Goal: Information Seeking & Learning: Learn about a topic

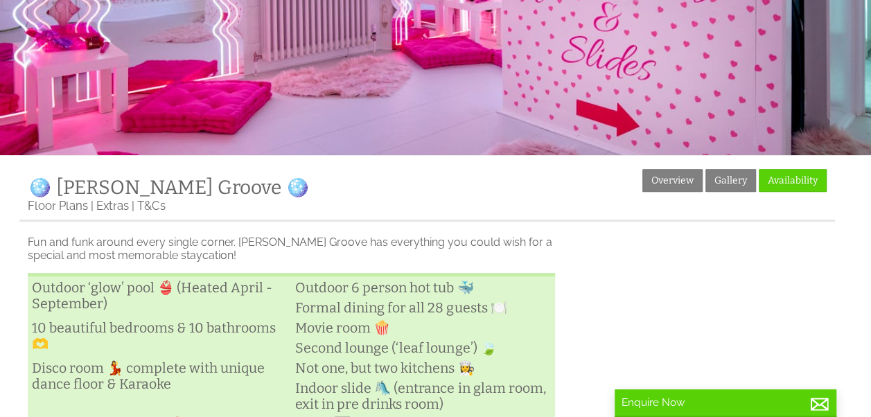
scroll to position [184, 0]
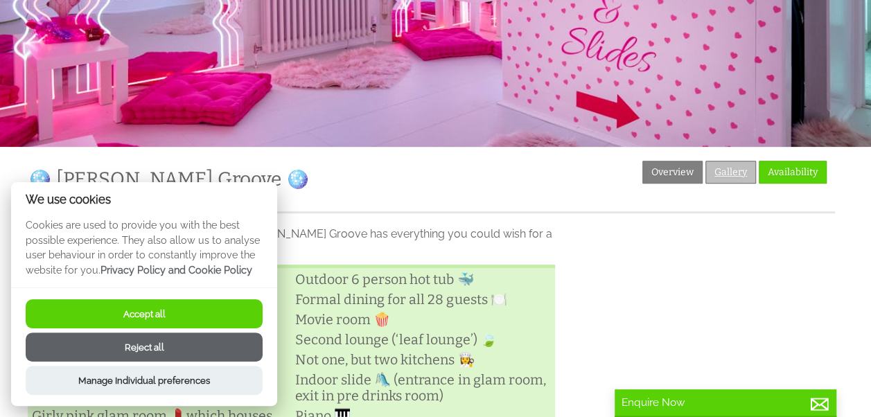
click at [727, 168] on link "Gallery" at bounding box center [730, 172] width 51 height 23
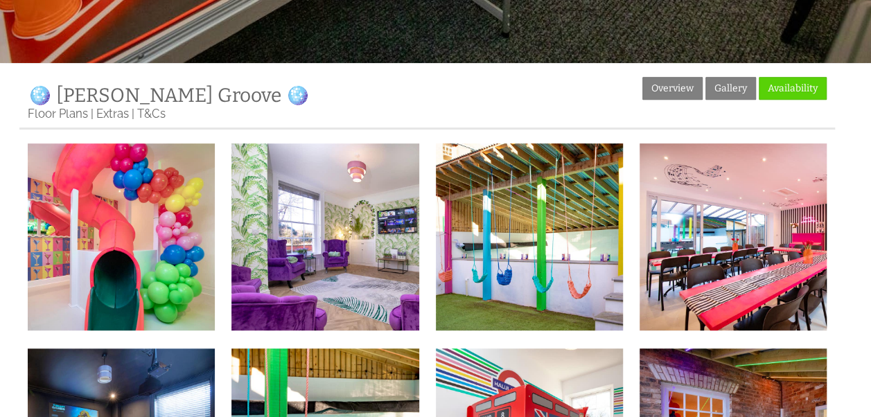
scroll to position [323, 0]
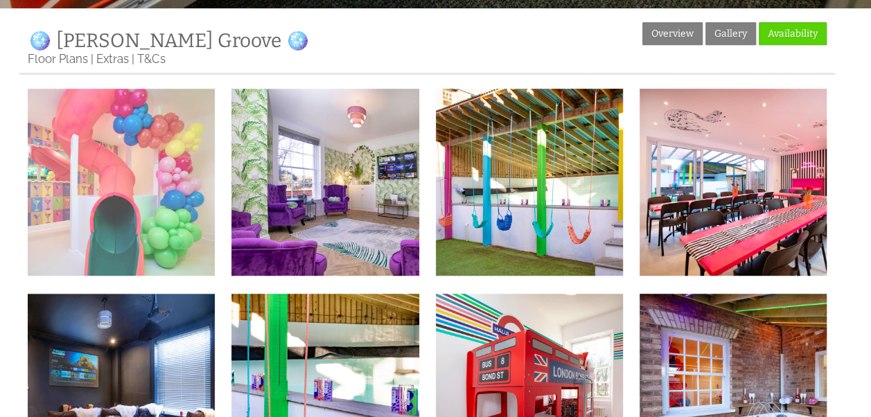
click at [145, 206] on img at bounding box center [121, 182] width 187 height 187
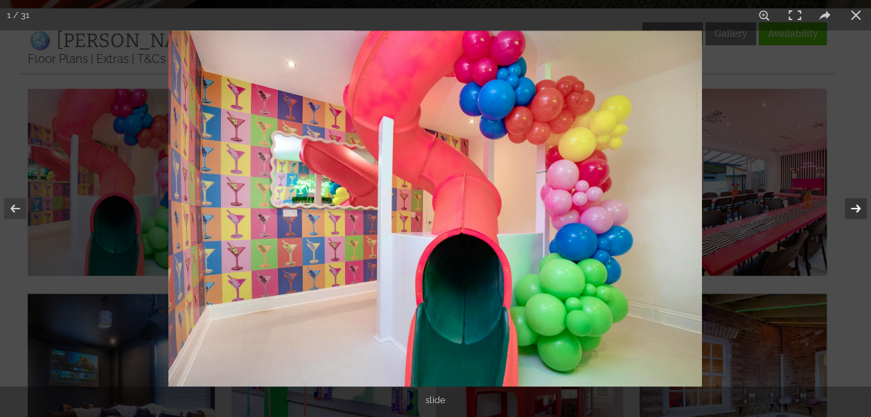
click at [855, 204] on button at bounding box center [846, 208] width 48 height 69
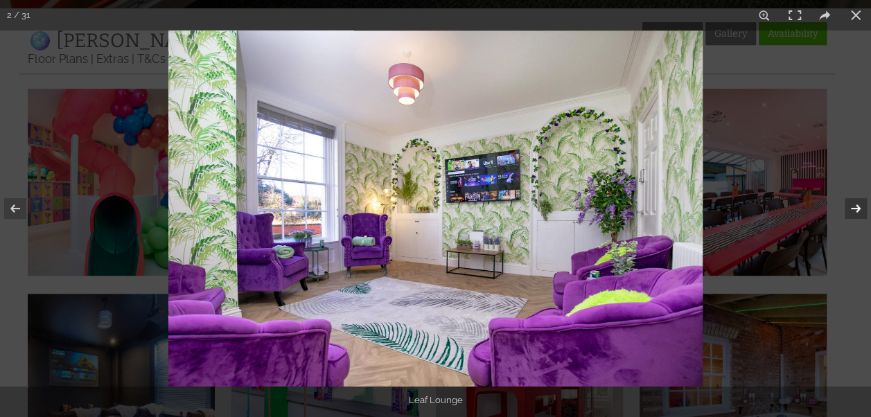
click at [855, 204] on button at bounding box center [846, 208] width 48 height 69
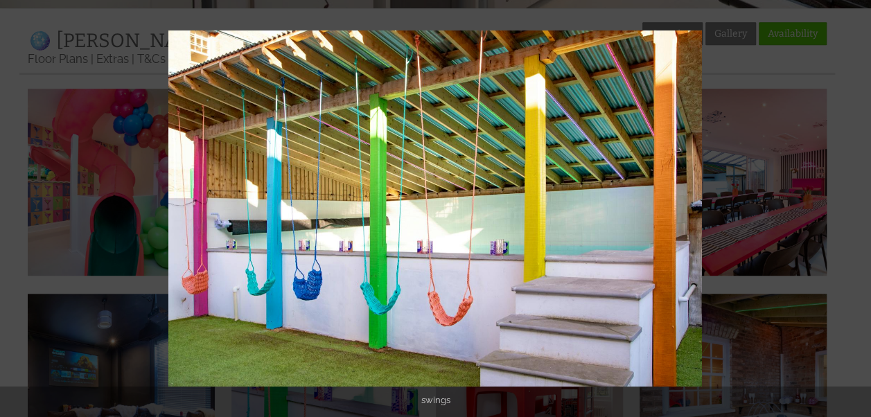
click at [855, 204] on button at bounding box center [846, 208] width 48 height 69
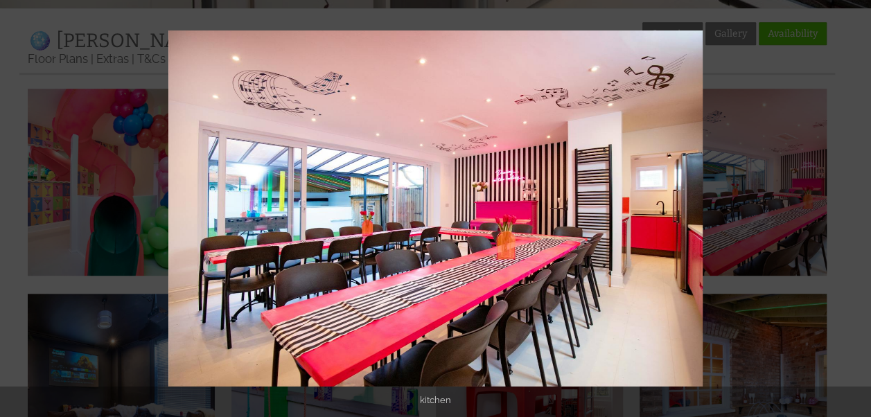
click at [855, 204] on button at bounding box center [846, 208] width 48 height 69
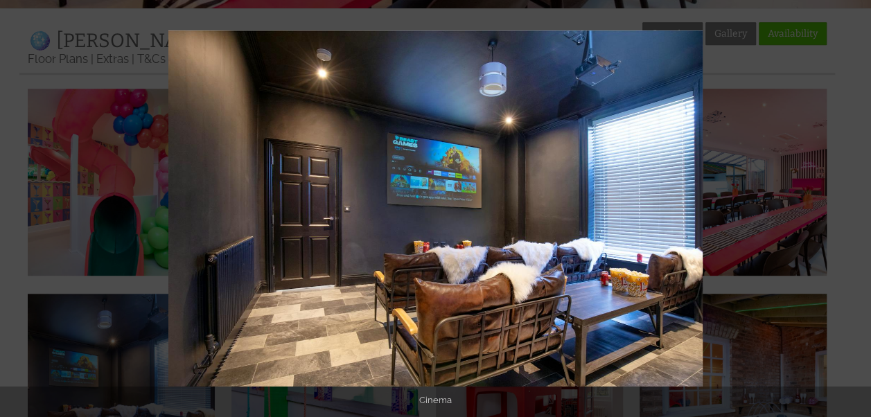
click at [855, 204] on button at bounding box center [846, 208] width 48 height 69
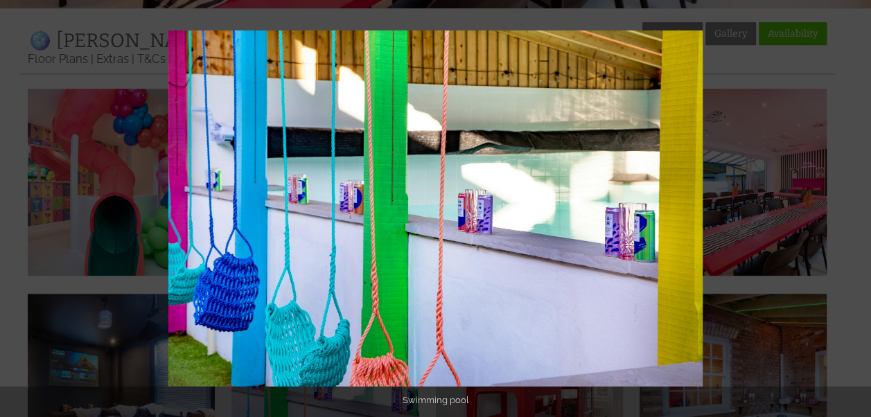
click at [855, 204] on button at bounding box center [846, 208] width 48 height 69
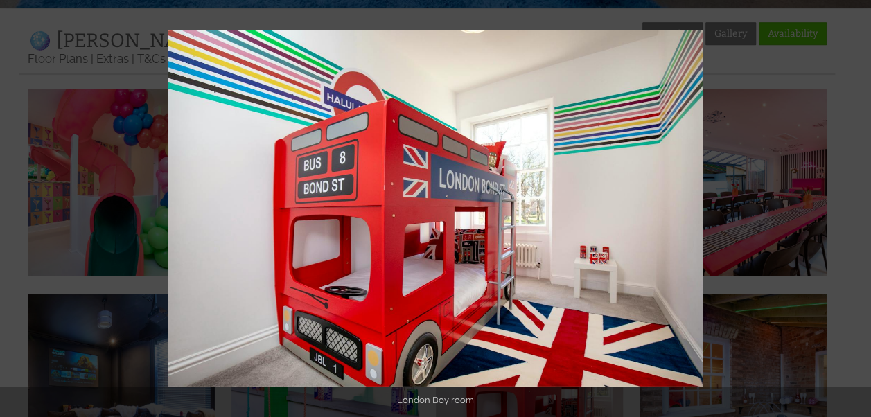
click at [855, 204] on button at bounding box center [846, 208] width 48 height 69
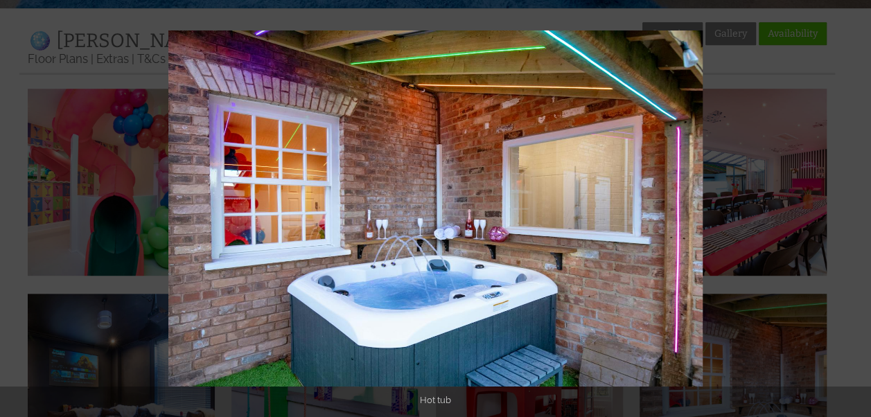
click at [855, 204] on button at bounding box center [846, 208] width 48 height 69
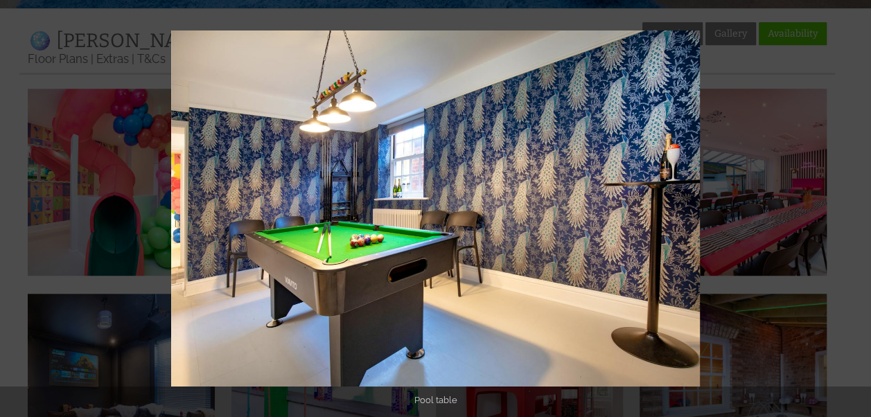
click at [855, 204] on button at bounding box center [846, 208] width 48 height 69
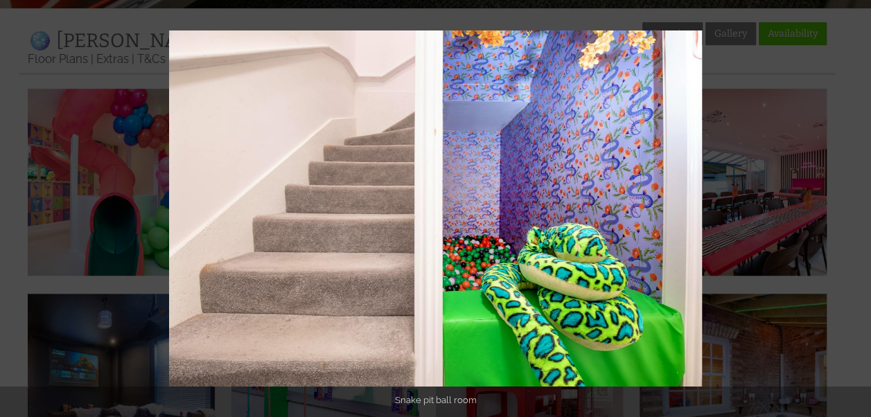
click at [855, 204] on button at bounding box center [846, 208] width 48 height 69
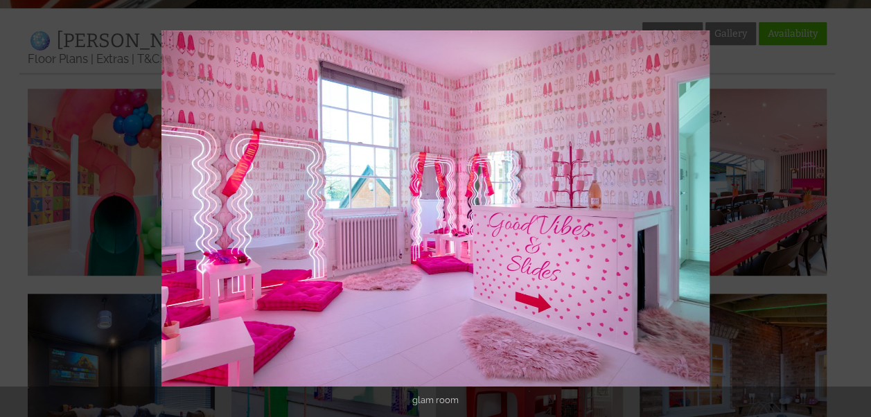
click at [855, 204] on button at bounding box center [846, 208] width 48 height 69
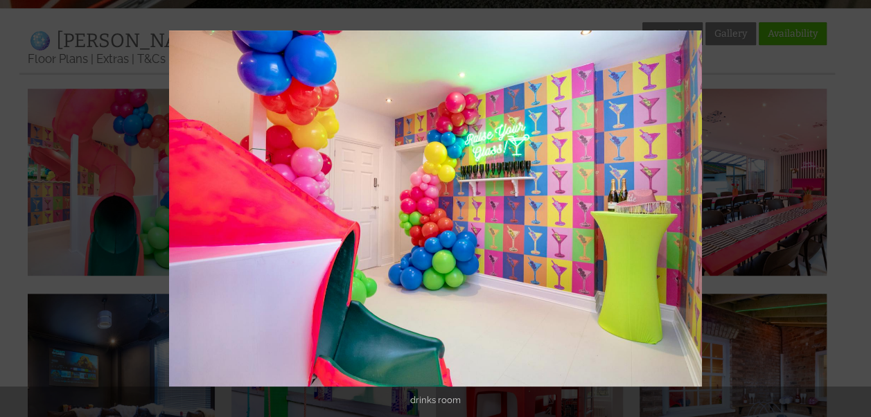
click at [855, 204] on button at bounding box center [846, 208] width 48 height 69
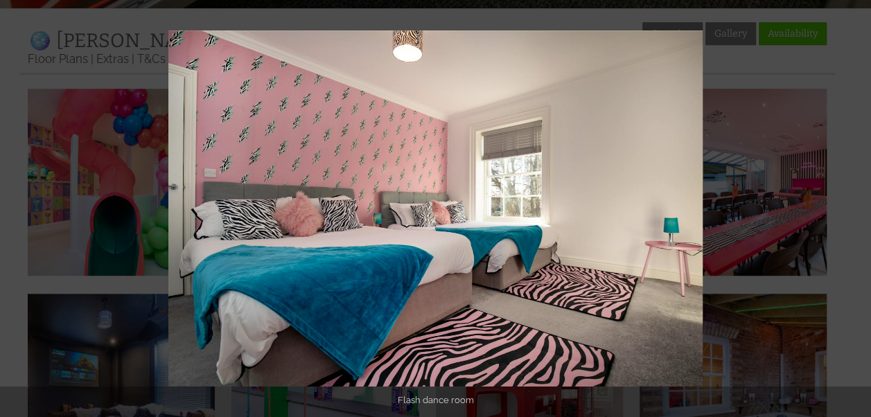
click at [855, 204] on button at bounding box center [846, 208] width 48 height 69
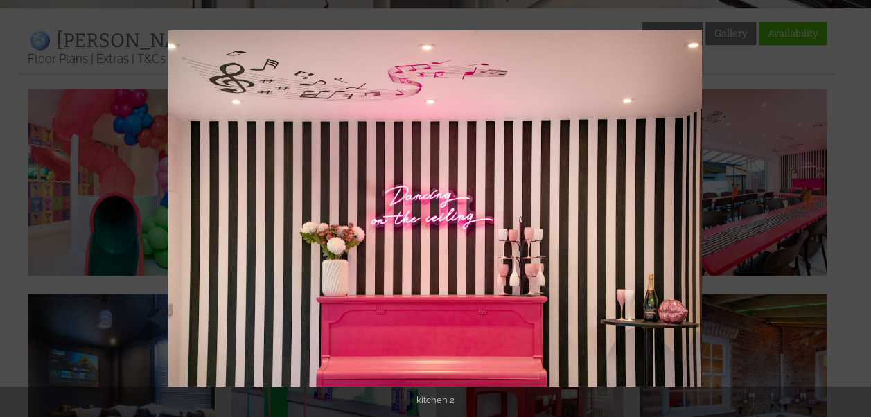
click at [855, 204] on button at bounding box center [846, 208] width 48 height 69
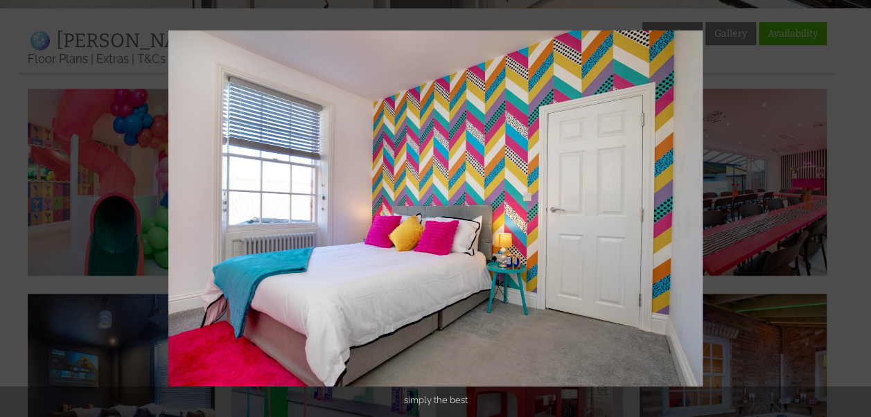
click at [855, 204] on button at bounding box center [846, 208] width 48 height 69
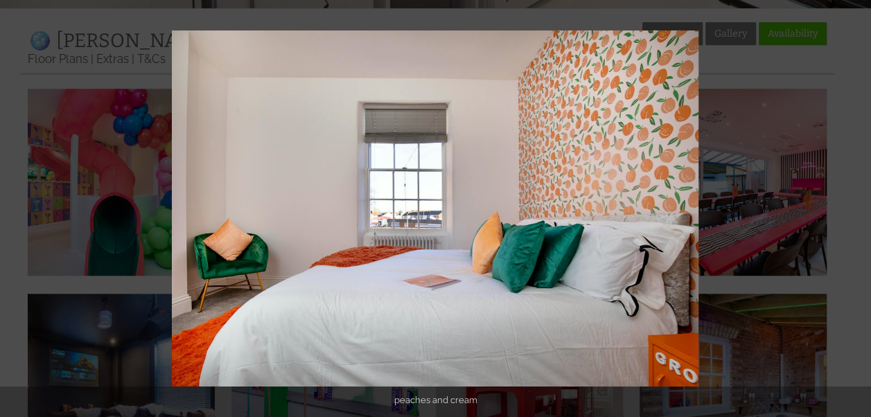
click at [855, 204] on button at bounding box center [846, 208] width 48 height 69
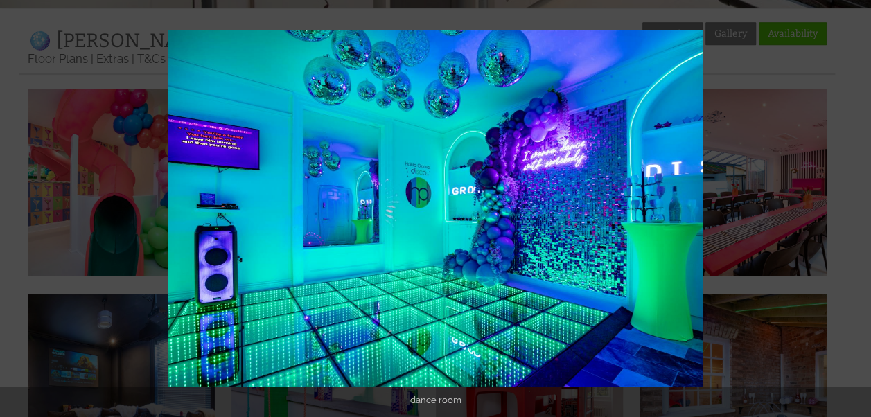
click at [855, 204] on button at bounding box center [846, 208] width 48 height 69
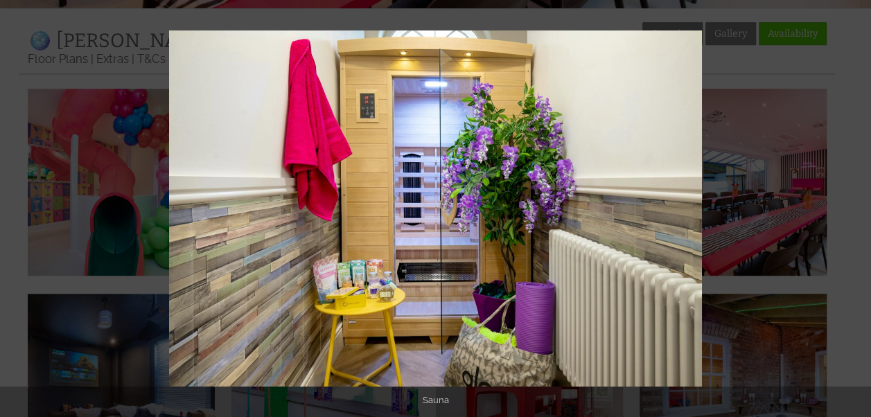
click at [855, 204] on button at bounding box center [846, 208] width 48 height 69
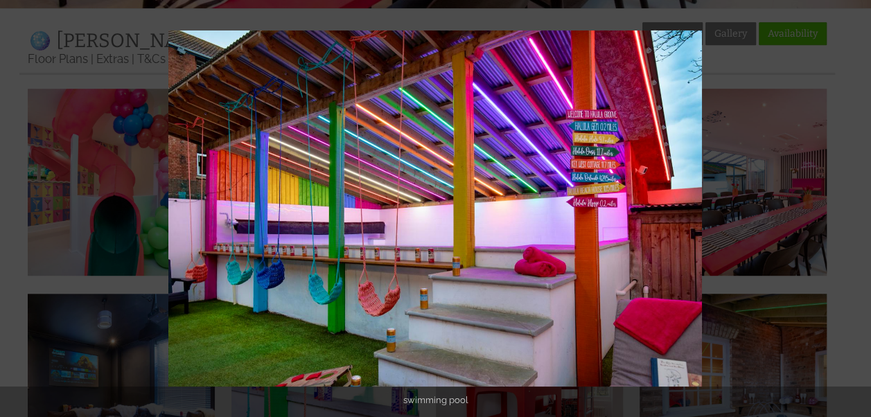
click at [855, 204] on button at bounding box center [846, 208] width 48 height 69
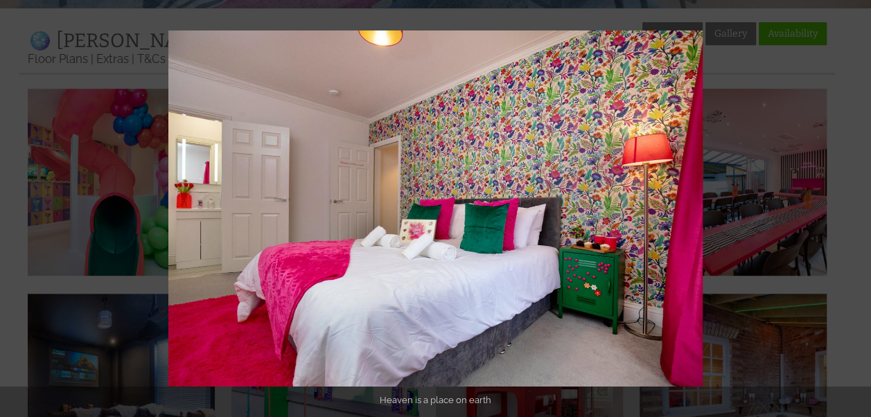
click at [855, 204] on button at bounding box center [846, 208] width 48 height 69
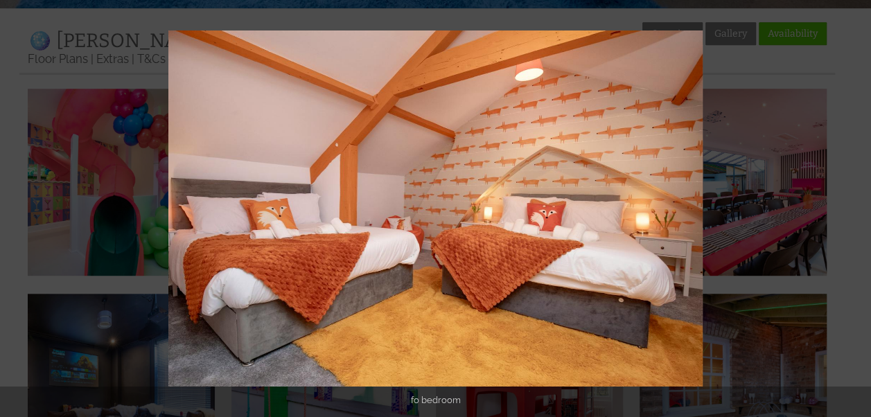
click at [855, 204] on button at bounding box center [846, 208] width 48 height 69
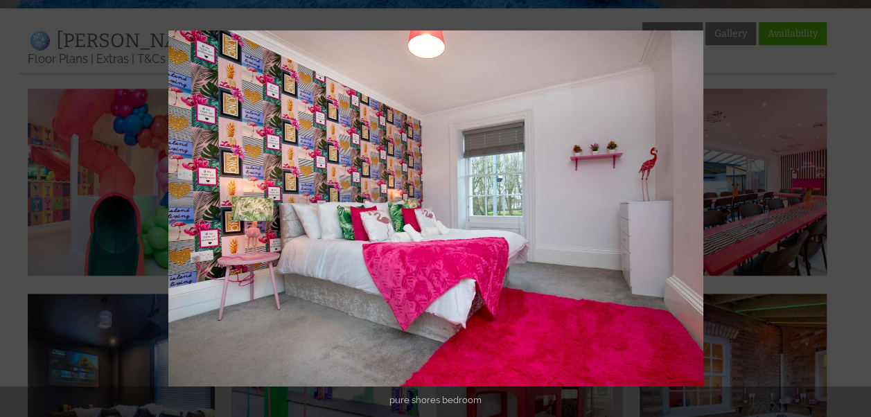
click at [855, 204] on button at bounding box center [846, 208] width 48 height 69
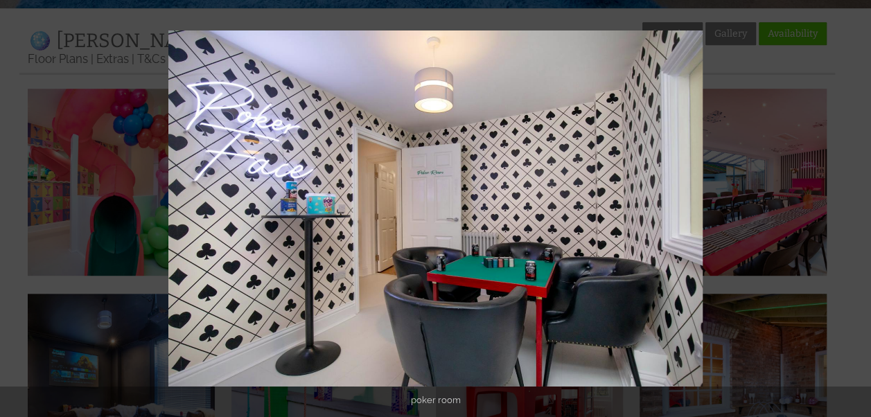
click at [855, 204] on button at bounding box center [846, 208] width 48 height 69
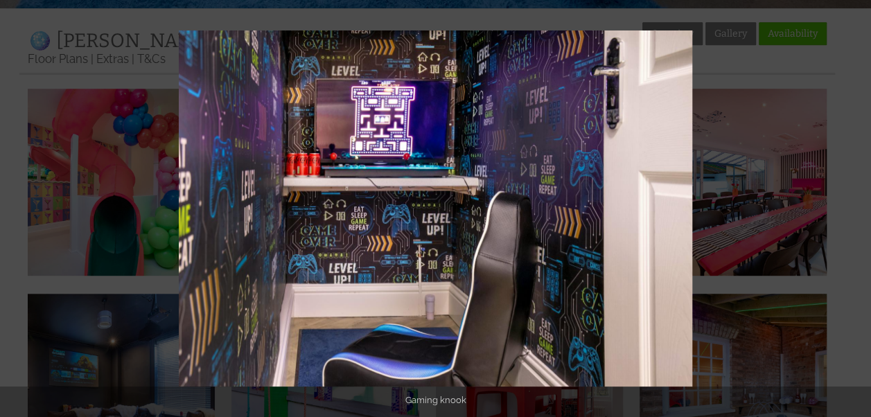
click at [855, 204] on button at bounding box center [846, 208] width 48 height 69
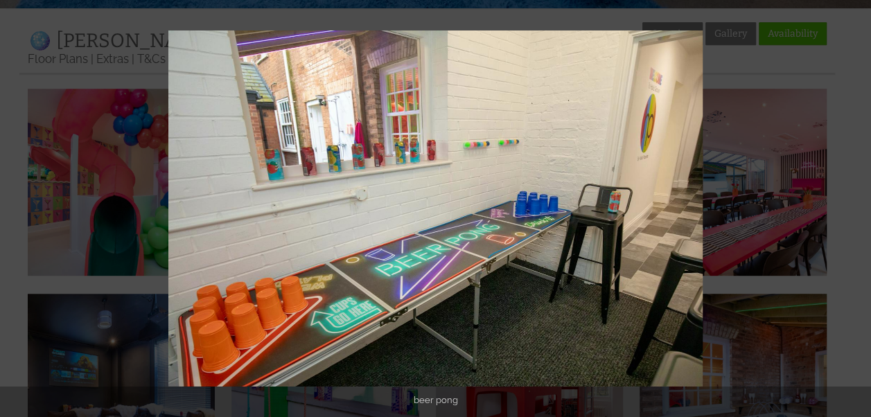
click at [855, 204] on button at bounding box center [846, 208] width 48 height 69
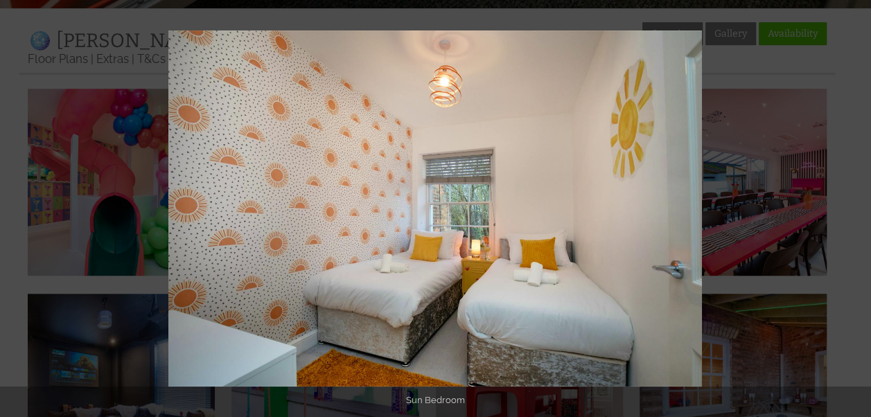
click at [855, 204] on button at bounding box center [846, 208] width 48 height 69
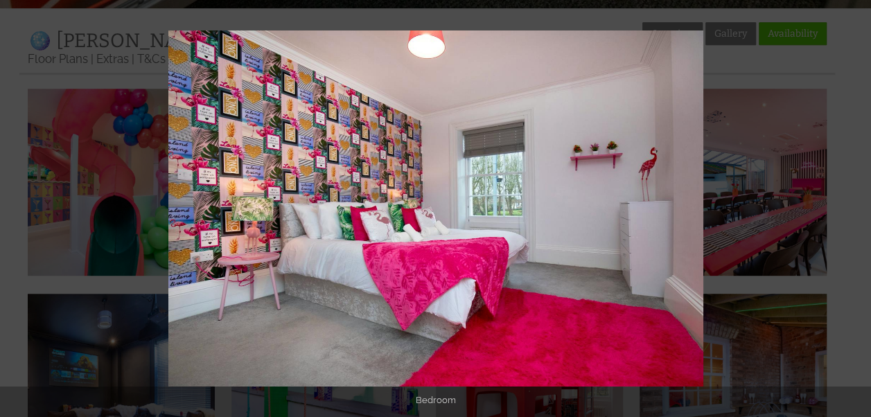
click at [855, 204] on button at bounding box center [846, 208] width 48 height 69
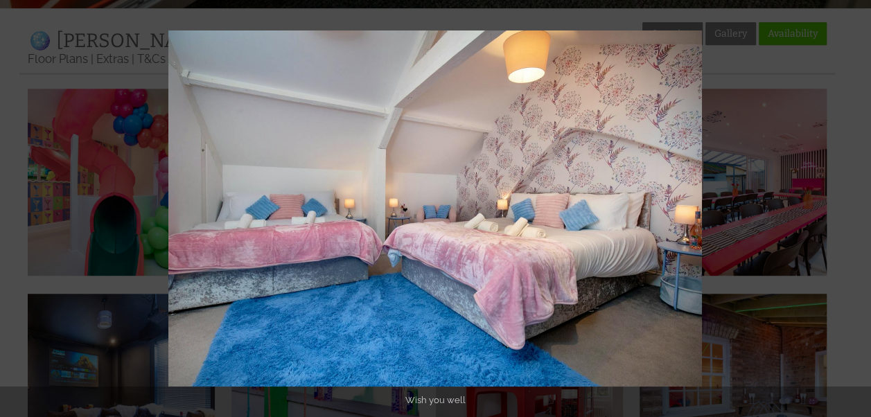
click at [855, 204] on button at bounding box center [846, 208] width 48 height 69
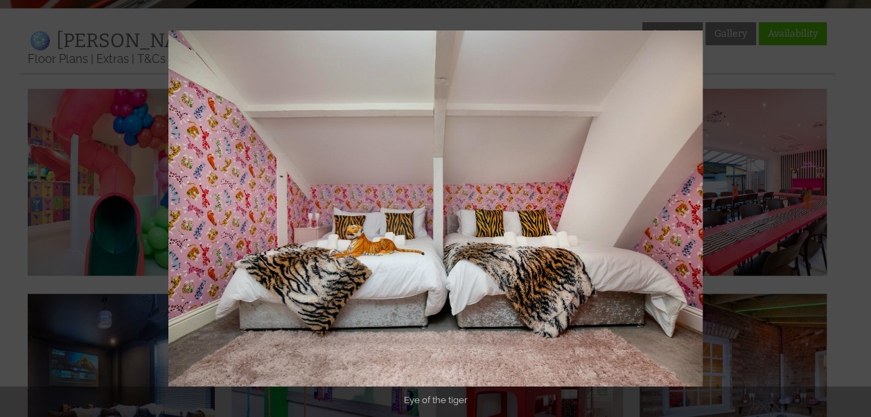
click at [855, 204] on button at bounding box center [846, 208] width 48 height 69
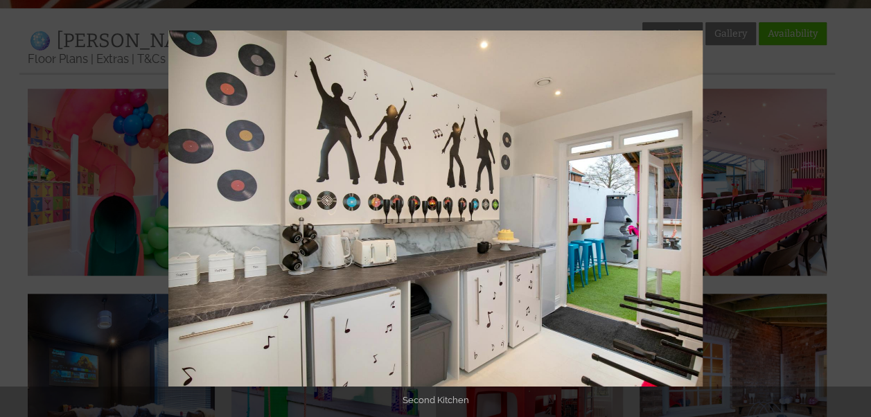
click at [855, 204] on button at bounding box center [846, 208] width 48 height 69
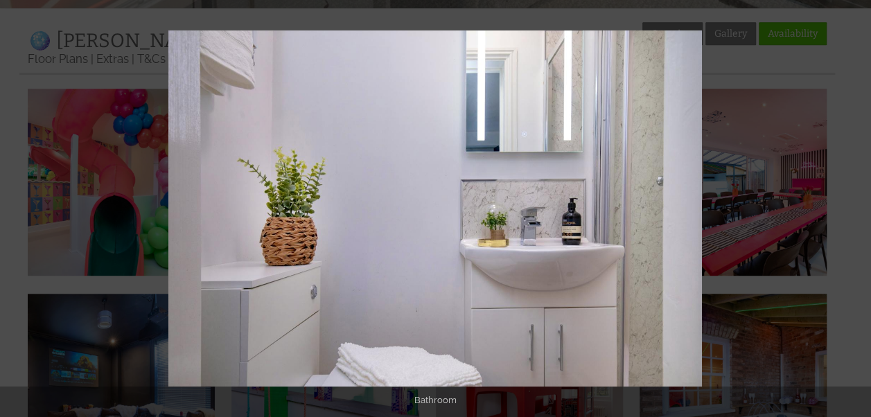
click at [855, 204] on button at bounding box center [846, 208] width 48 height 69
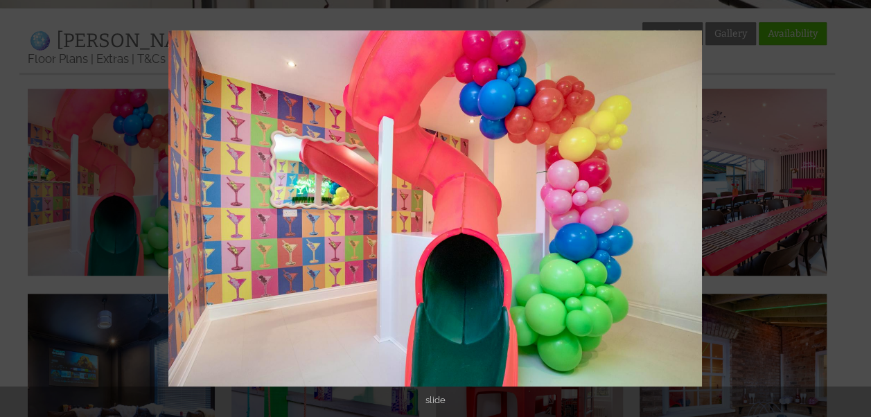
click at [855, 204] on button at bounding box center [846, 208] width 48 height 69
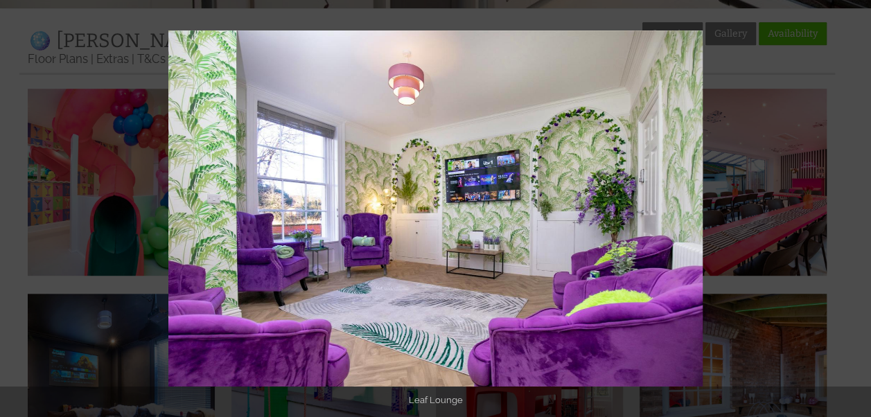
click at [855, 204] on button at bounding box center [846, 208] width 48 height 69
